Goal: Navigation & Orientation: Find specific page/section

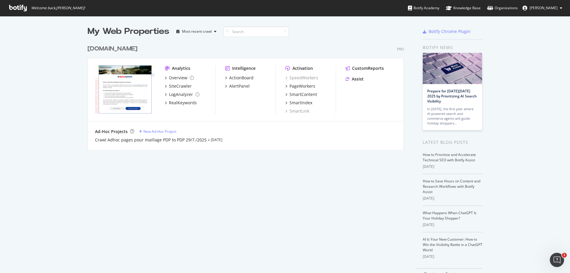
click at [21, 9] on icon at bounding box center [18, 8] width 18 height 7
click at [181, 75] on div "Overview" at bounding box center [178, 78] width 18 height 6
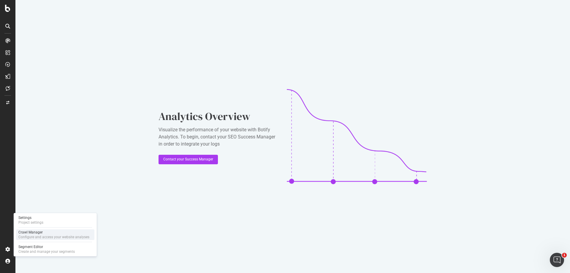
click at [20, 238] on div "Configure and access your website analyses" at bounding box center [53, 237] width 71 height 5
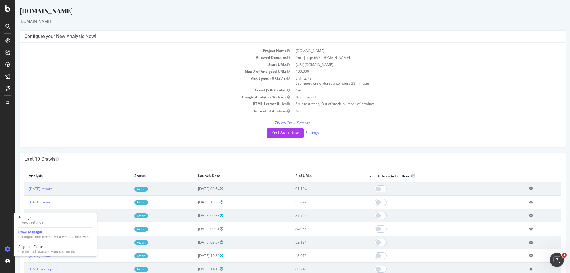
click at [209, 137] on div "Yes! Start Now Settings" at bounding box center [292, 133] width 537 height 10
